Goal: Task Accomplishment & Management: Complete application form

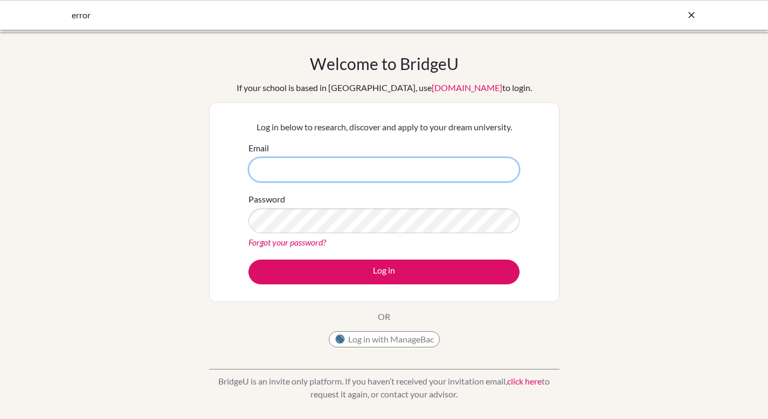
click at [287, 166] on input "Email" at bounding box center [383, 169] width 271 height 25
type input "[PERSON_NAME][EMAIL_ADDRESS][DOMAIN_NAME]"
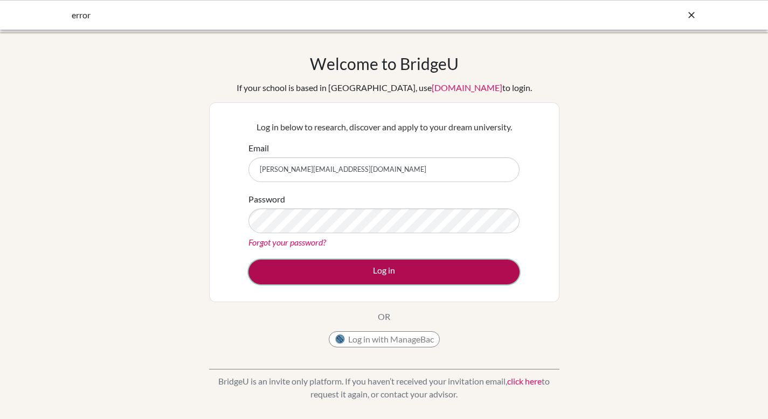
click at [379, 274] on button "Log in" at bounding box center [383, 272] width 271 height 25
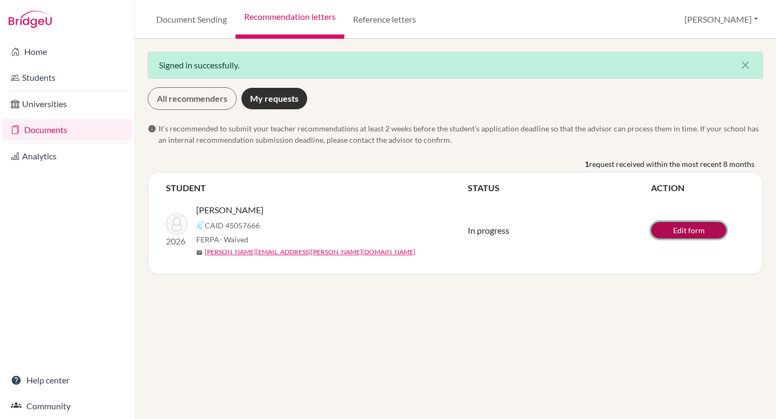
click at [685, 231] on link "Edit form" at bounding box center [688, 230] width 75 height 17
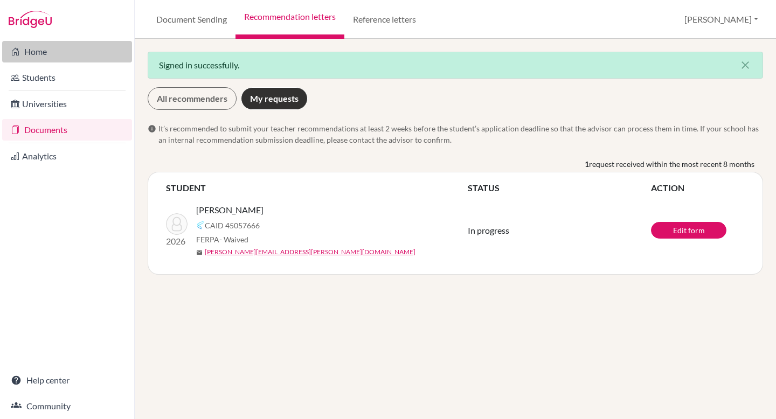
click at [30, 55] on link "Home" at bounding box center [67, 52] width 130 height 22
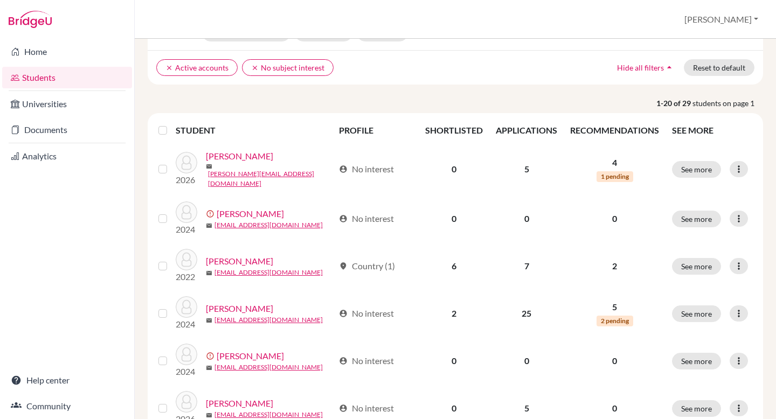
scroll to position [70, 0]
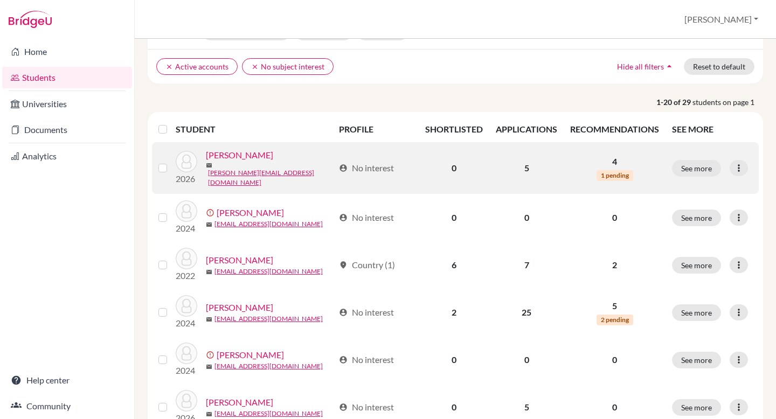
click at [253, 158] on link "Betanny, Kenneth" at bounding box center [239, 155] width 67 height 13
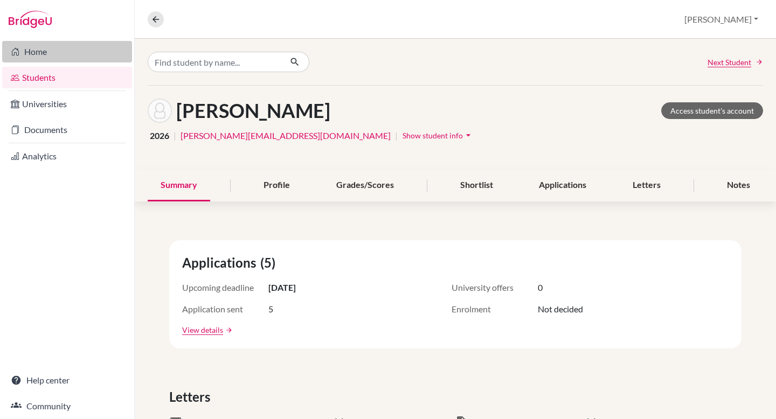
click at [34, 50] on link "Home" at bounding box center [67, 52] width 130 height 22
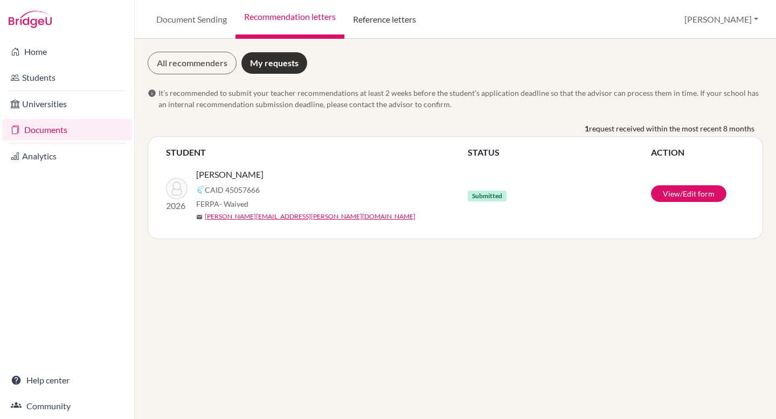
click at [377, 18] on link "Reference letters" at bounding box center [384, 19] width 80 height 39
